Goal: Task Accomplishment & Management: Use online tool/utility

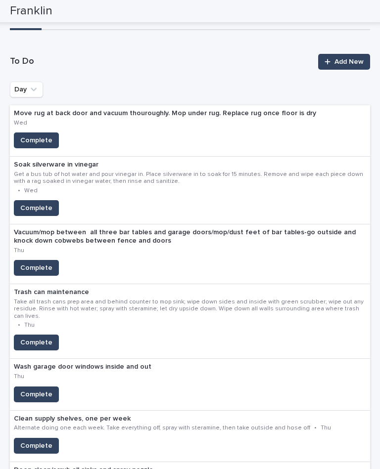
scroll to position [89, 0]
click at [41, 136] on span "Complete" at bounding box center [36, 141] width 32 height 10
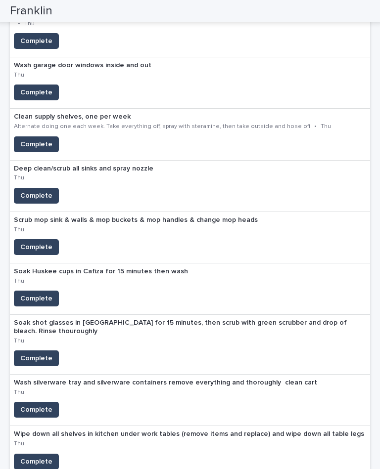
scroll to position [342, 0]
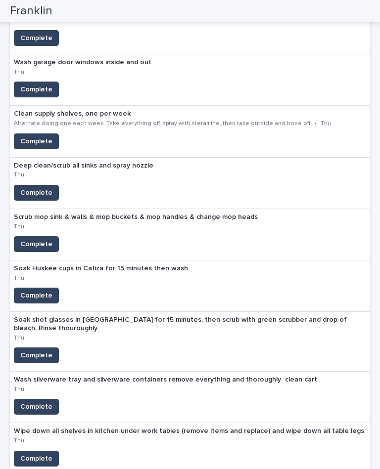
click at [313, 441] on div "Wipe down all shelves in kitchen under work tables (remove items and replace) a…" at bounding box center [190, 448] width 360 height 51
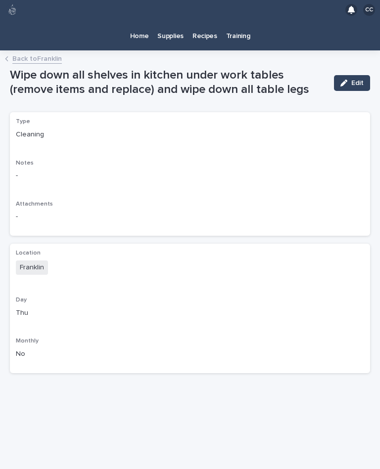
click at [40, 52] on link "Back to [PERSON_NAME]" at bounding box center [36, 57] width 49 height 11
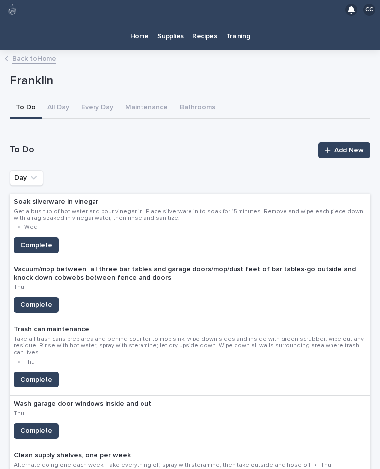
click at [148, 20] on p "Home" at bounding box center [139, 30] width 19 height 21
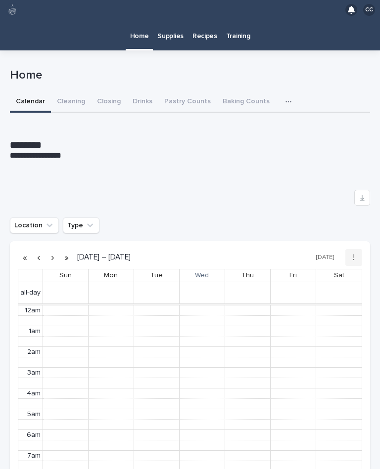
scroll to position [125, 0]
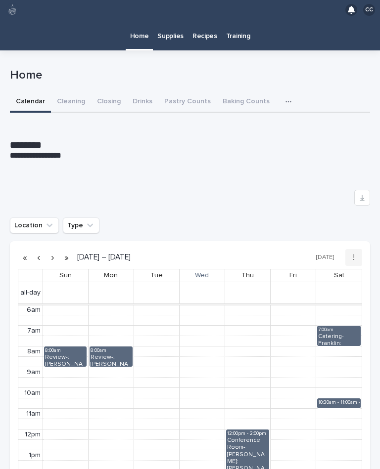
click at [111, 92] on button "Closing" at bounding box center [109, 102] width 36 height 21
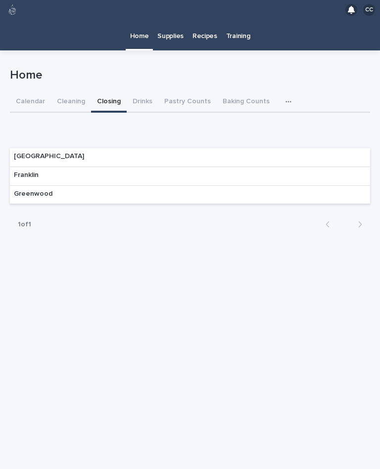
click at [296, 167] on div "Franklin" at bounding box center [190, 176] width 360 height 19
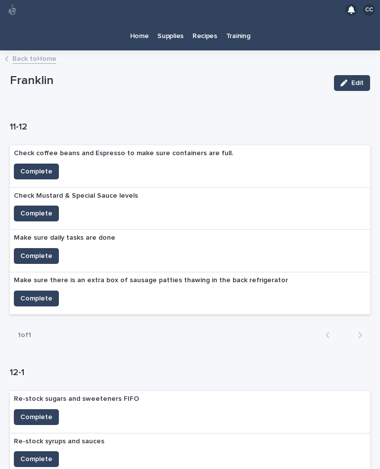
scroll to position [6, 0]
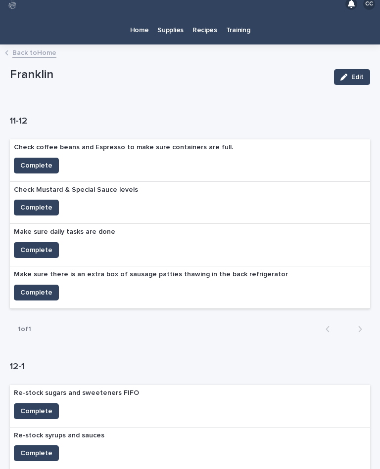
click at [37, 161] on span "Complete" at bounding box center [36, 166] width 32 height 10
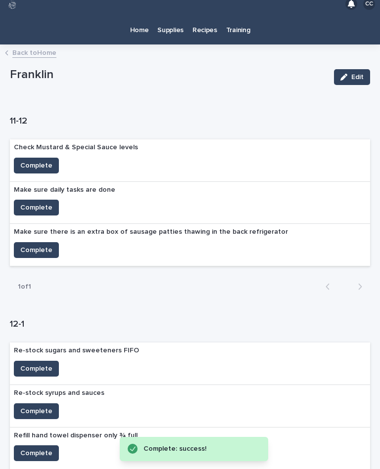
click at [44, 161] on span "Complete" at bounding box center [36, 166] width 32 height 10
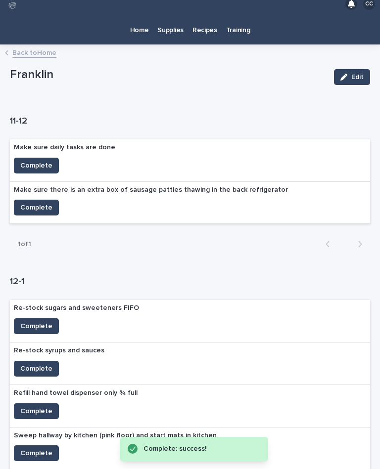
click at [47, 161] on span "Complete" at bounding box center [36, 166] width 32 height 10
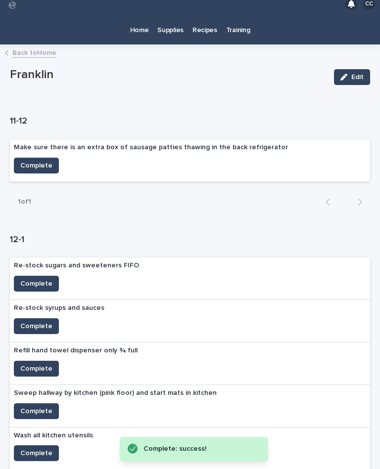
click at [43, 161] on span "Complete" at bounding box center [36, 166] width 32 height 10
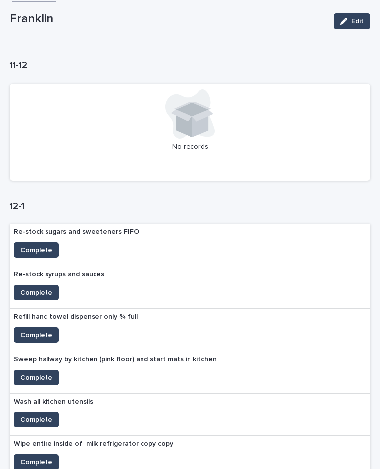
scroll to position [65, 0]
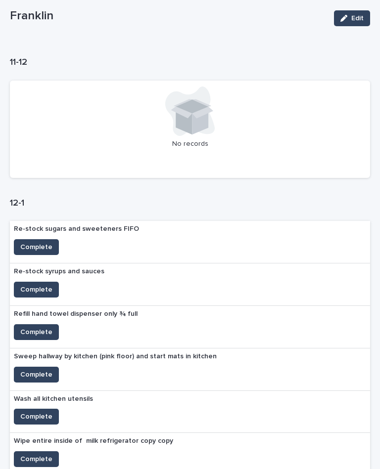
click at [26, 242] on span "Complete" at bounding box center [36, 247] width 32 height 10
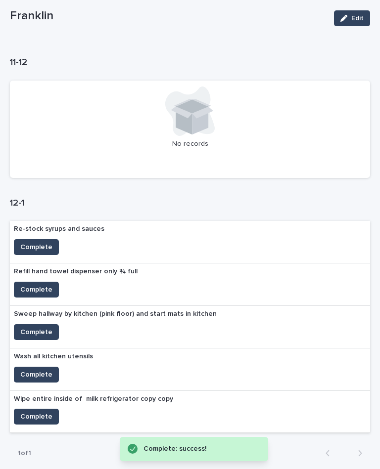
click at [28, 242] on span "Complete" at bounding box center [36, 247] width 32 height 10
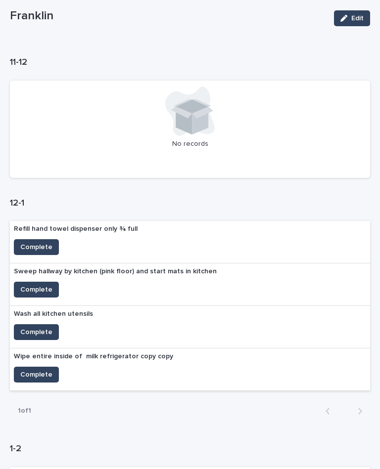
click at [30, 242] on span "Complete" at bounding box center [36, 247] width 32 height 10
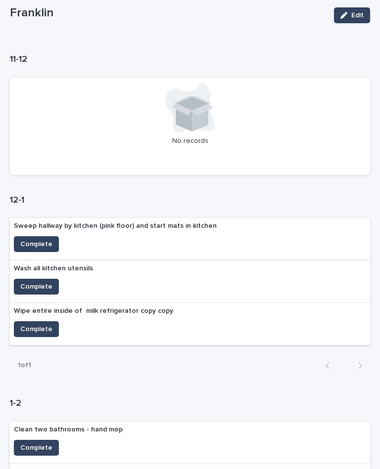
scroll to position [69, 0]
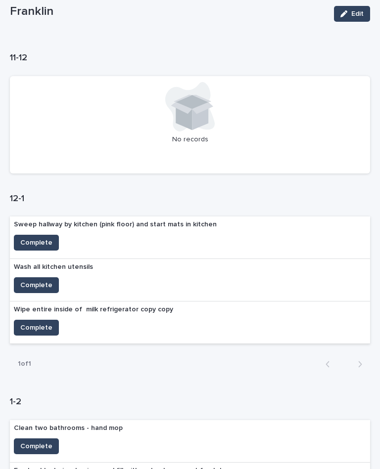
click at [39, 280] on span "Complete" at bounding box center [36, 285] width 32 height 10
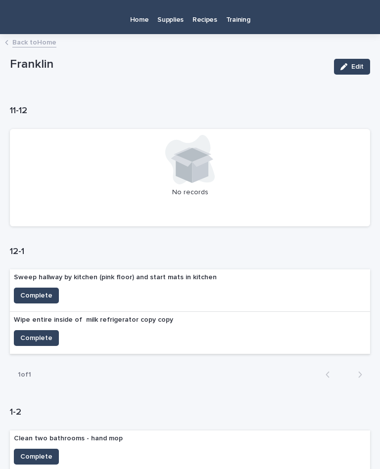
scroll to position [17, 0]
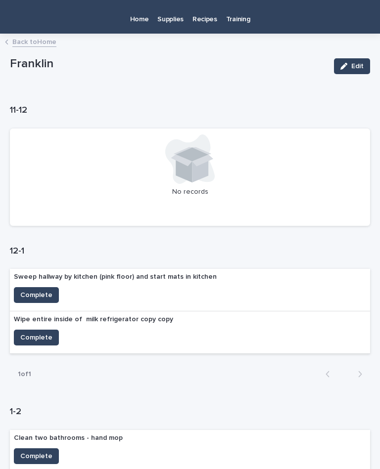
click at [38, 290] on span "Complete" at bounding box center [36, 295] width 32 height 10
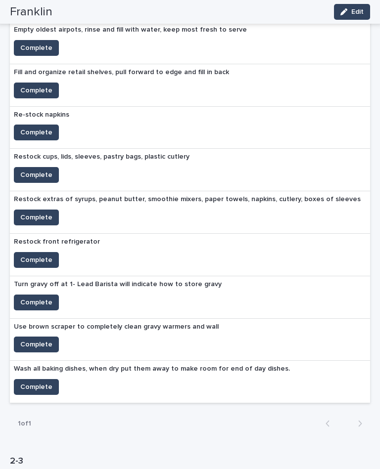
scroll to position [426, 0]
